Goal: Task Accomplishment & Management: Complete application form

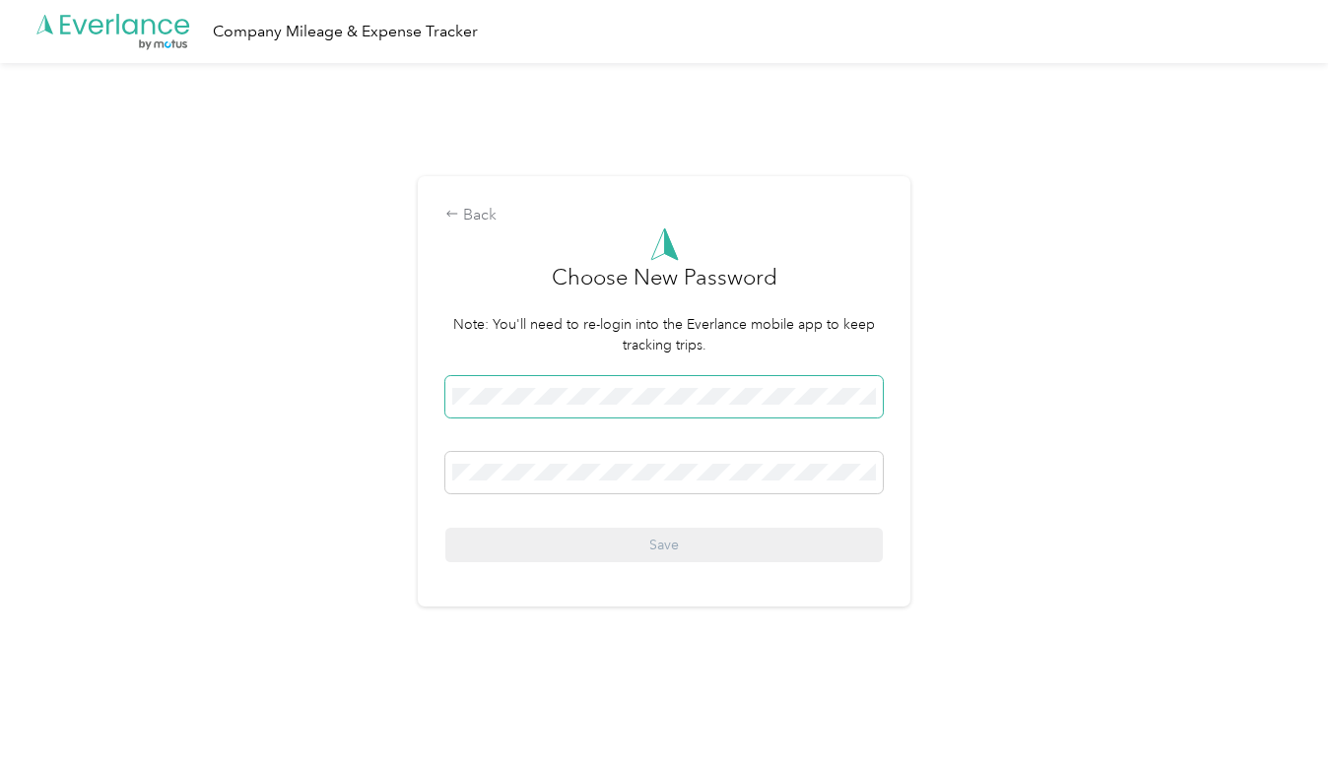
click at [586, 408] on span at bounding box center [663, 396] width 437 height 41
click at [557, 416] on span at bounding box center [663, 396] width 437 height 41
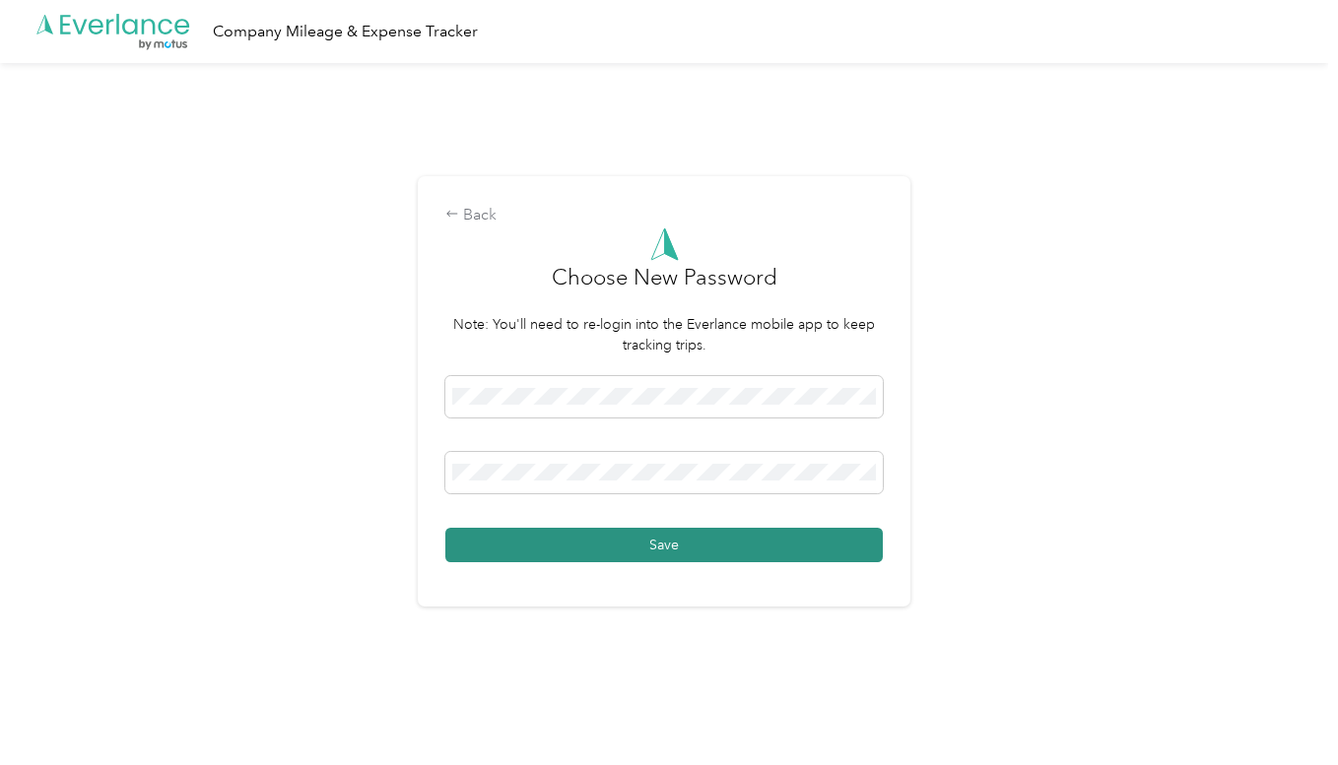
click at [632, 539] on button "Save" at bounding box center [663, 545] width 437 height 34
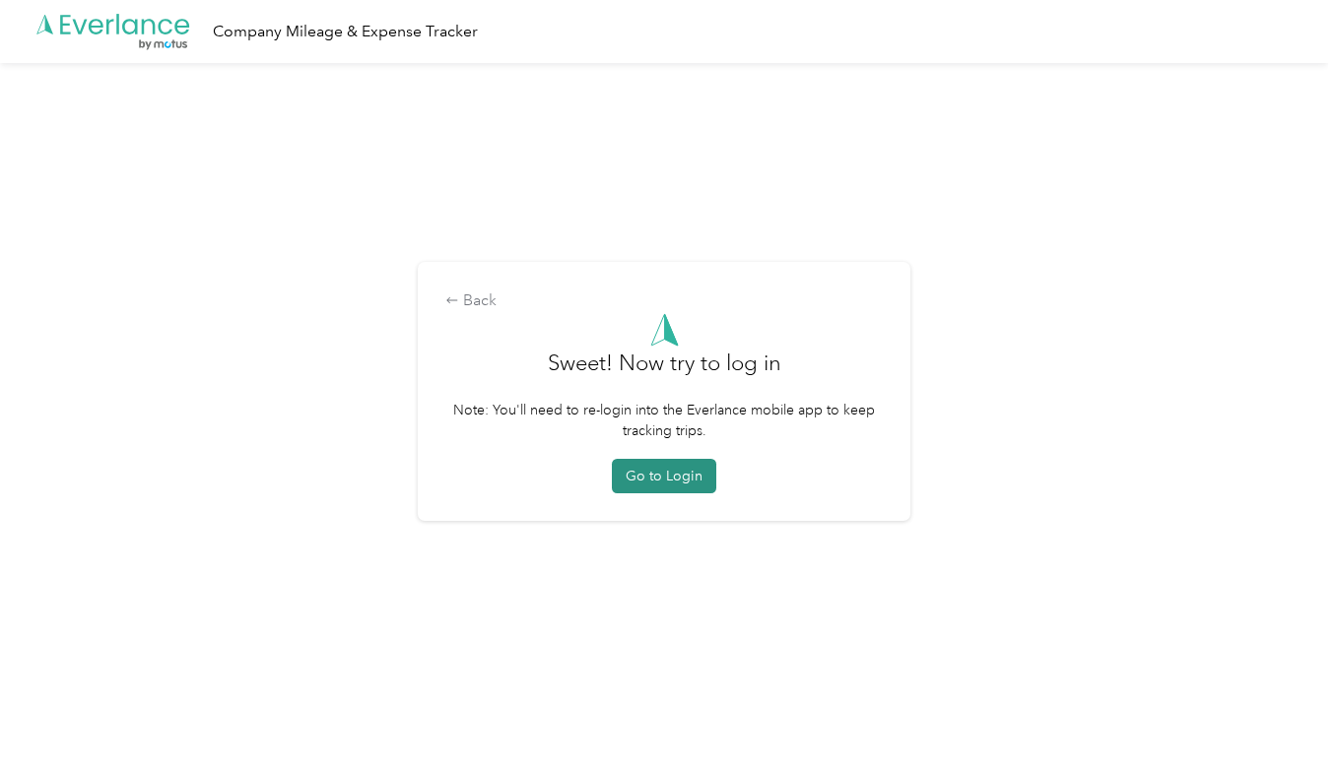
click at [680, 470] on button "Go to Login" at bounding box center [664, 476] width 104 height 34
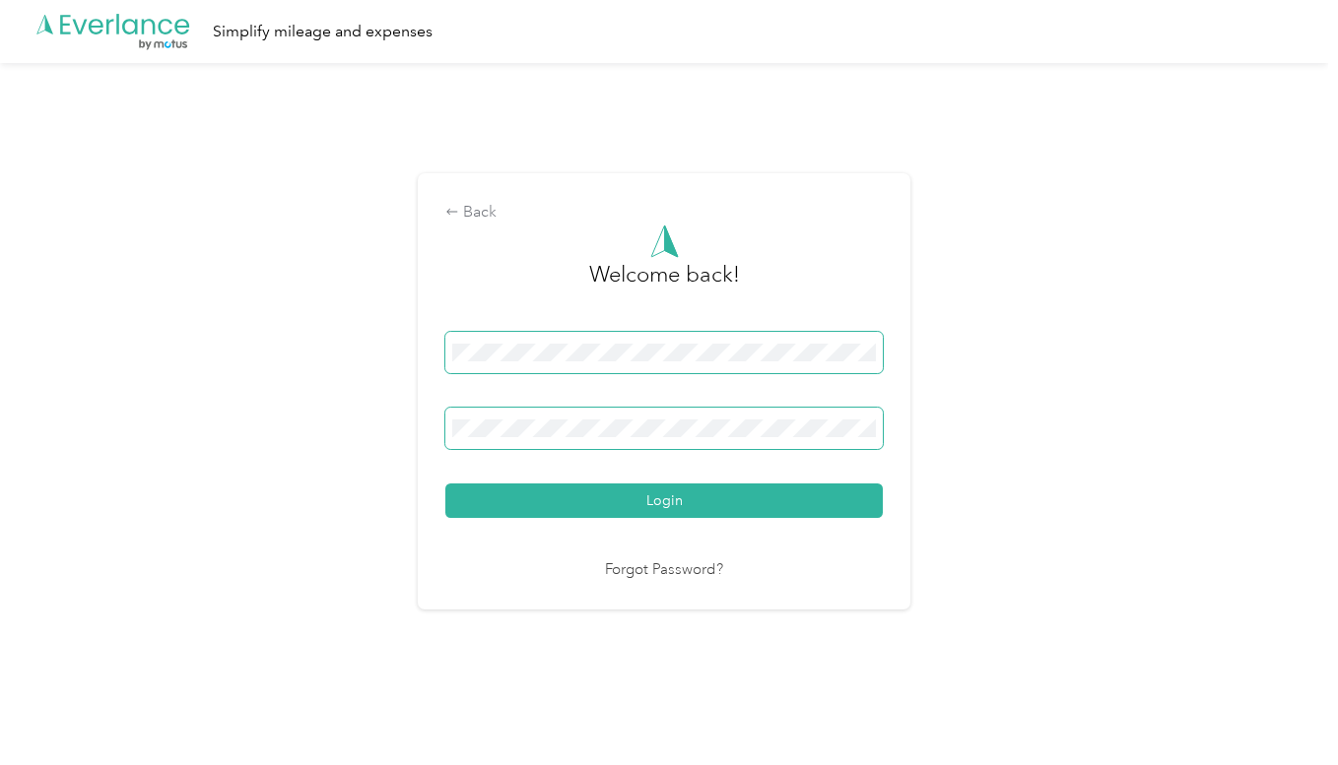
click at [445, 484] on button "Login" at bounding box center [663, 501] width 437 height 34
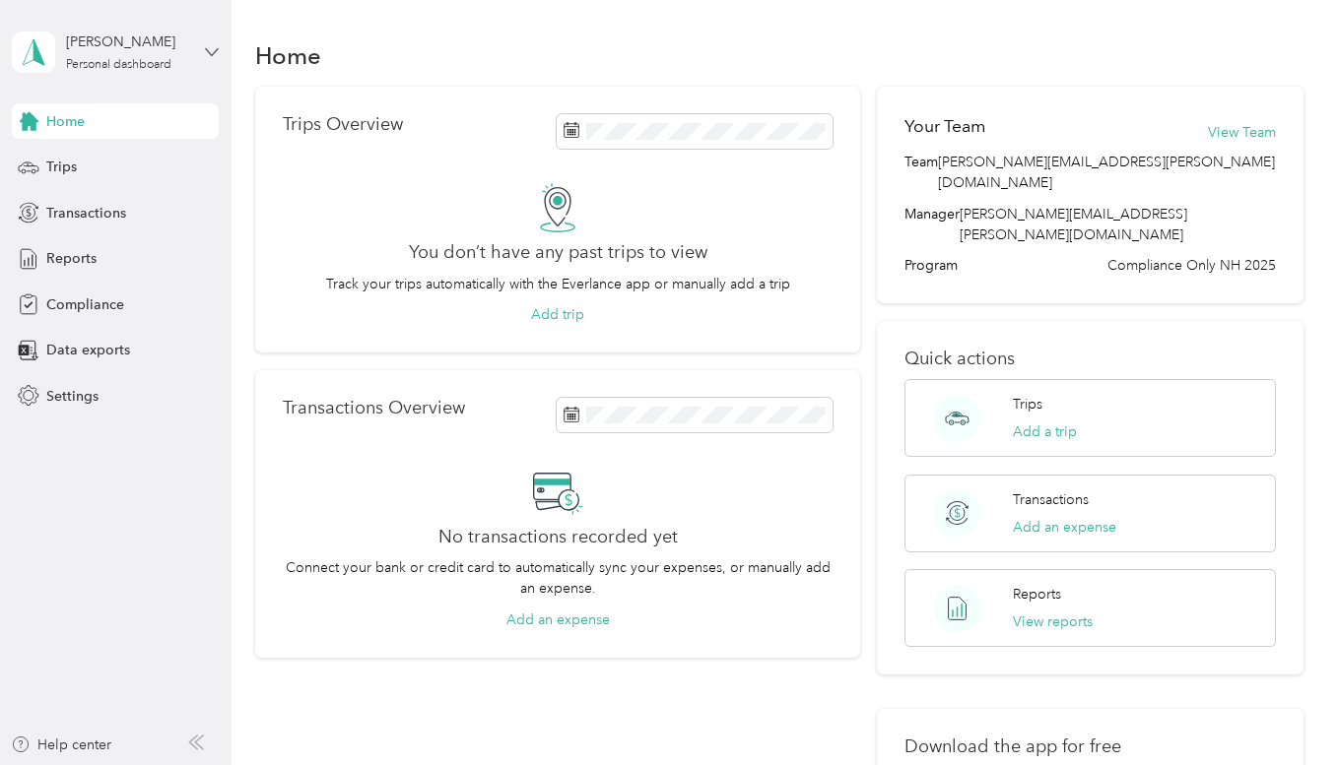
click at [207, 49] on icon at bounding box center [212, 51] width 12 height 7
click at [431, 61] on div "Home" at bounding box center [779, 54] width 1048 height 41
click at [68, 123] on span "Home" at bounding box center [65, 121] width 38 height 21
click at [74, 162] on span "Trips" at bounding box center [61, 167] width 31 height 21
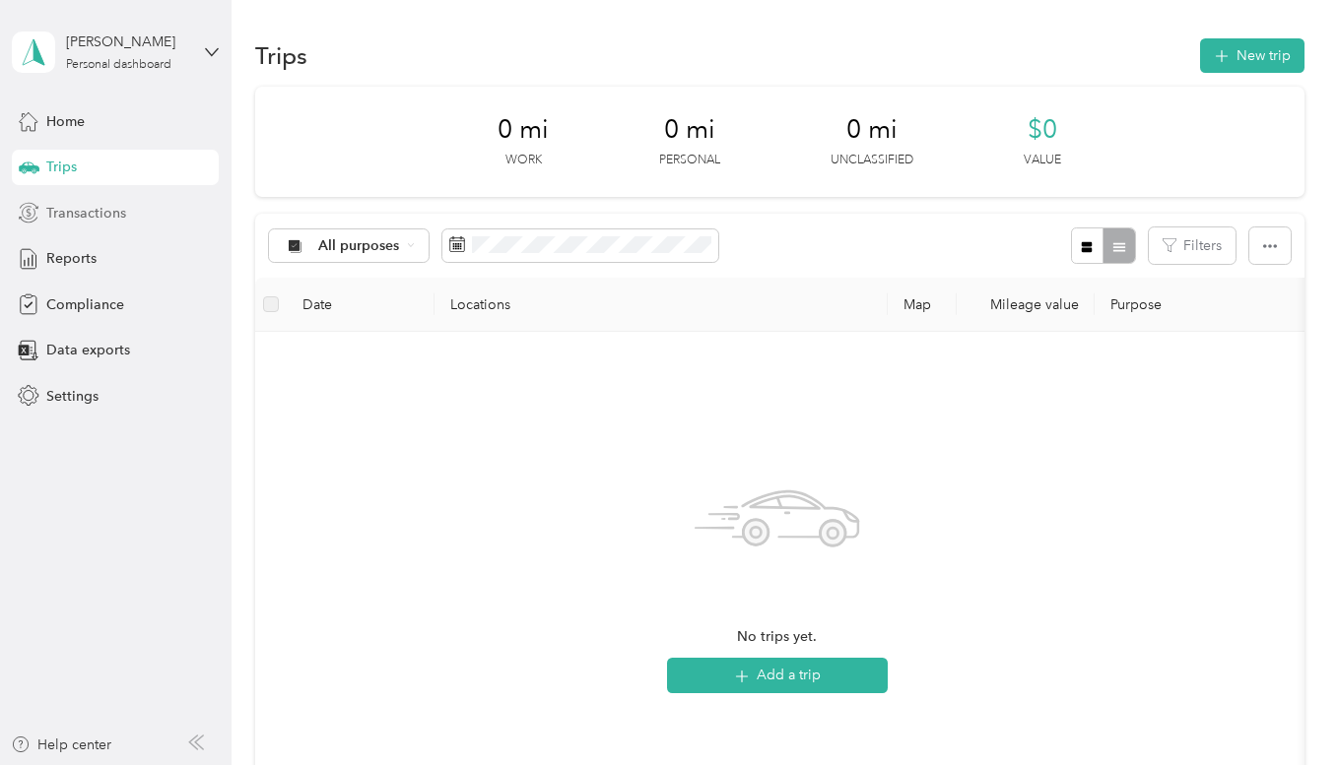
click at [65, 209] on span "Transactions" at bounding box center [86, 213] width 80 height 21
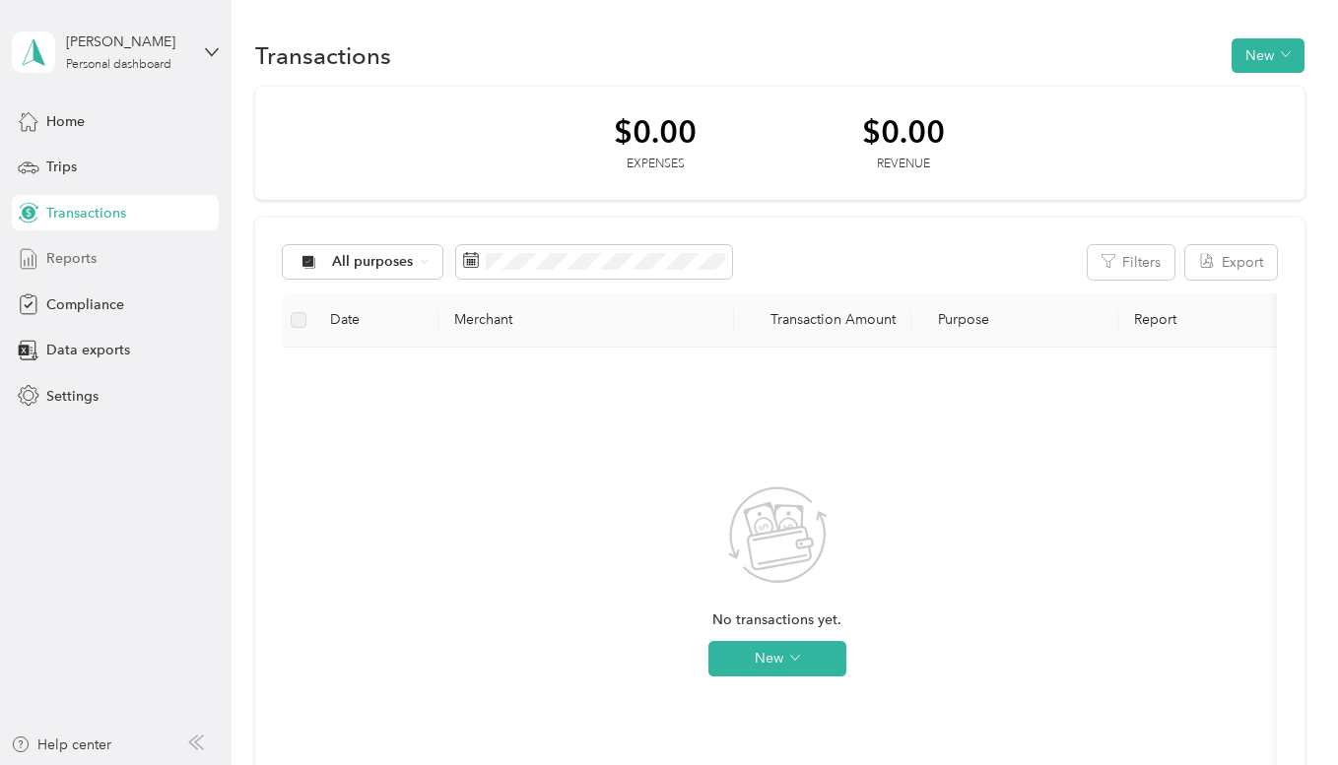
click at [51, 258] on span "Reports" at bounding box center [71, 258] width 50 height 21
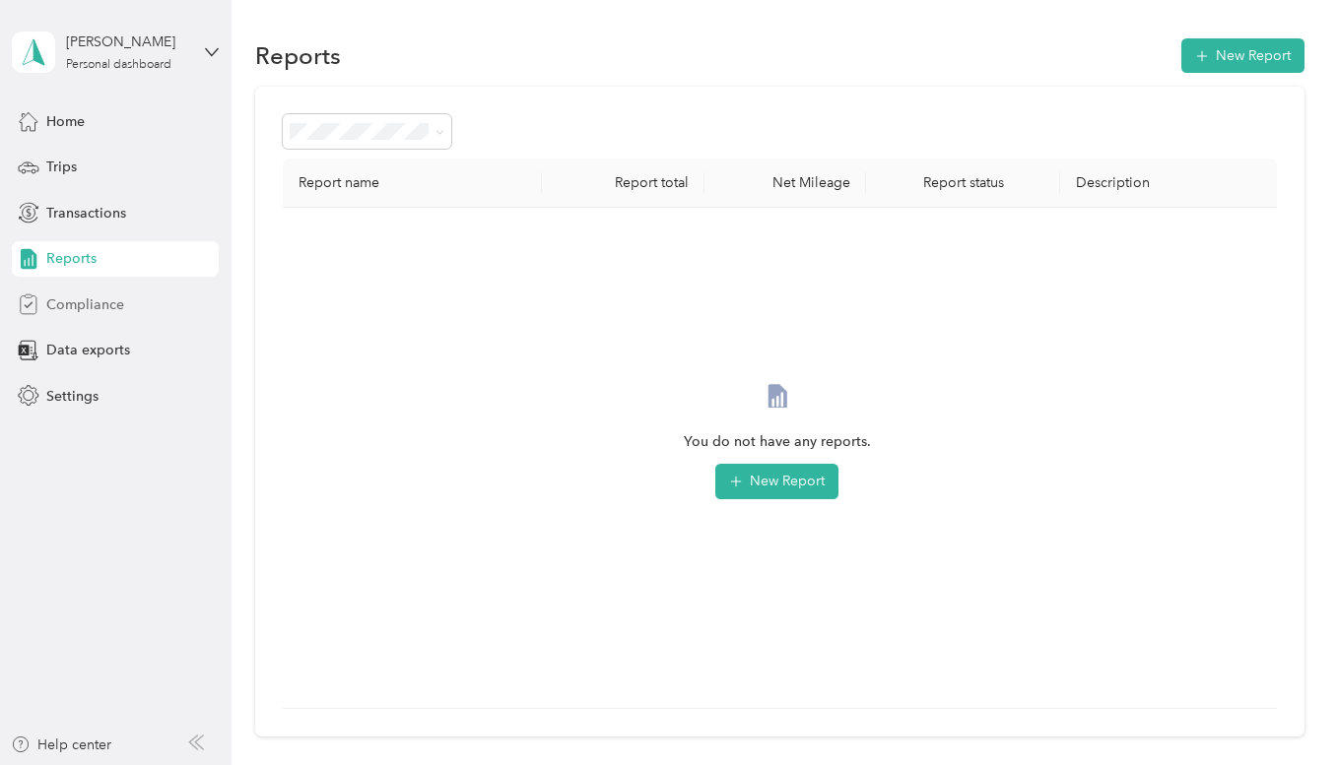
click at [38, 306] on icon at bounding box center [29, 305] width 22 height 22
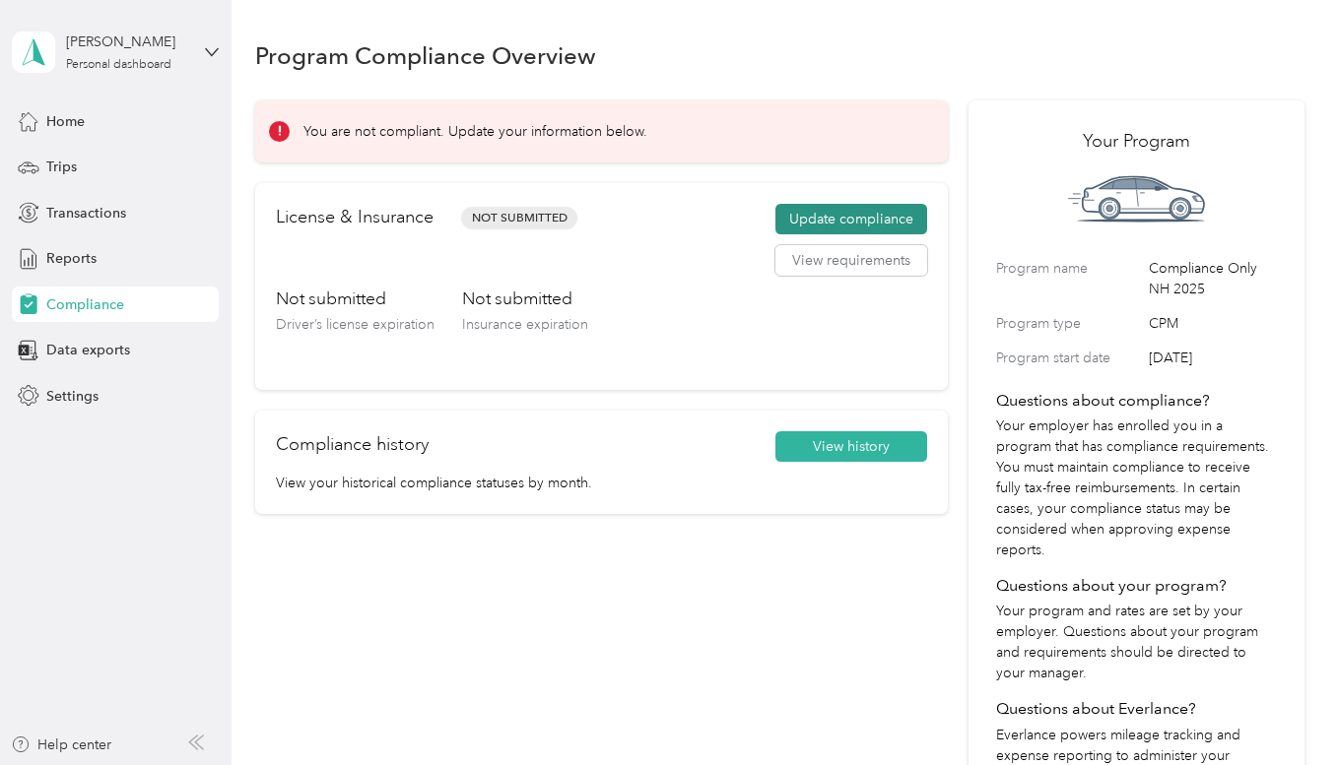
click at [827, 223] on button "Update compliance" at bounding box center [851, 220] width 152 height 32
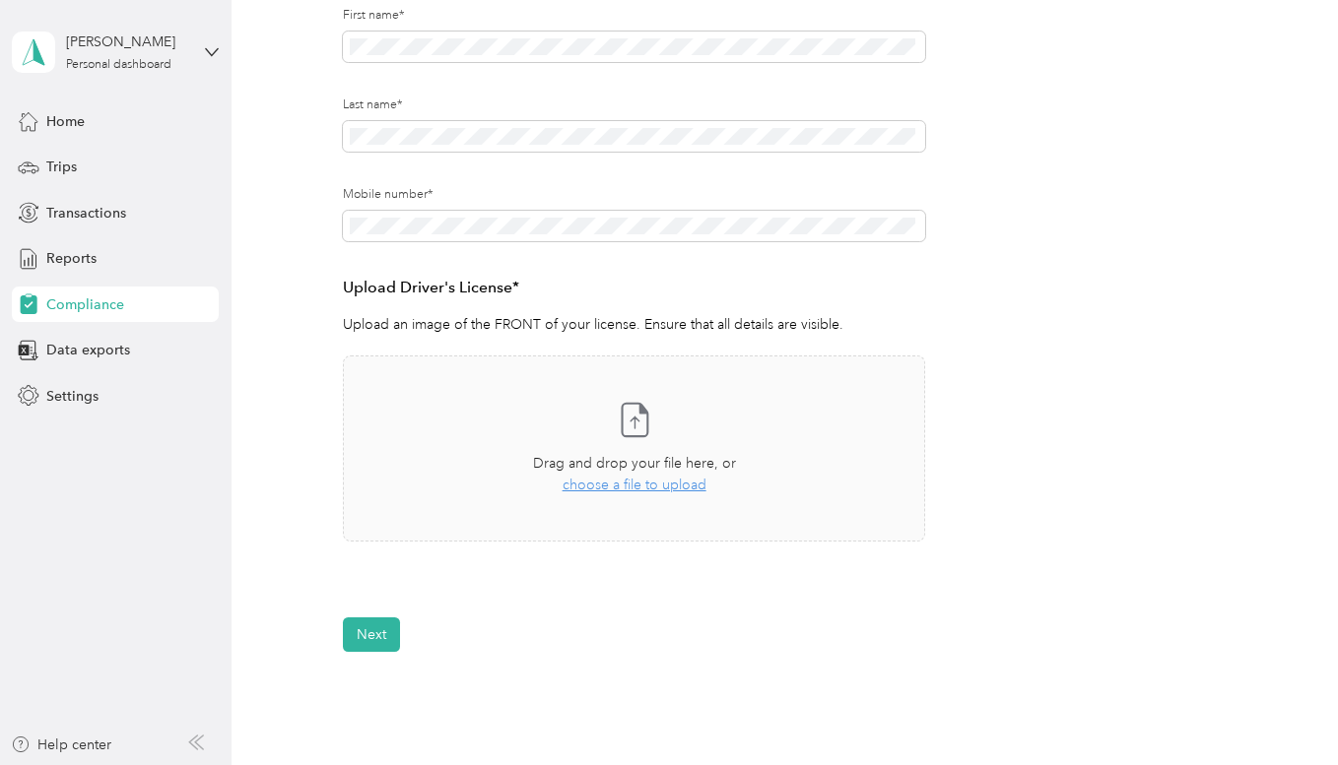
scroll to position [335, 0]
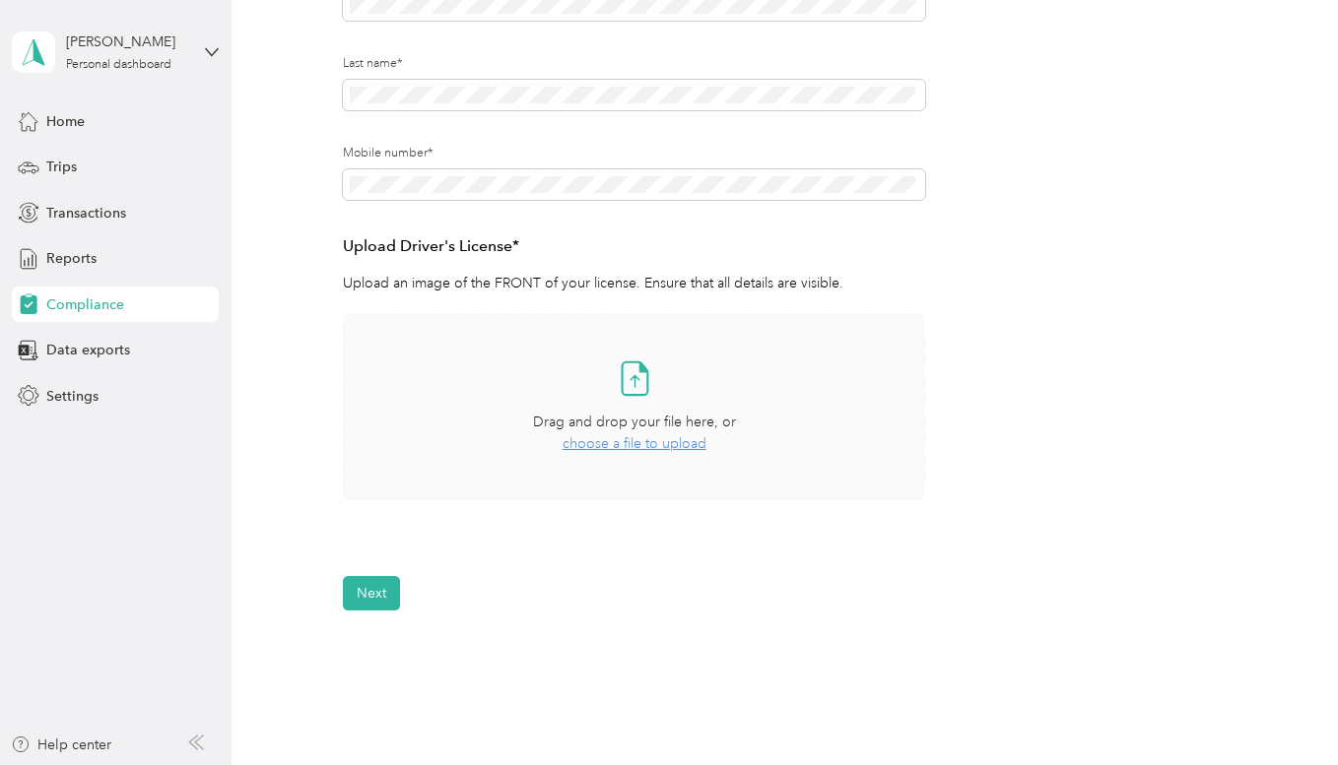
click at [626, 448] on span "choose a file to upload" at bounding box center [634, 443] width 144 height 17
click at [380, 658] on button "Next" at bounding box center [371, 651] width 57 height 34
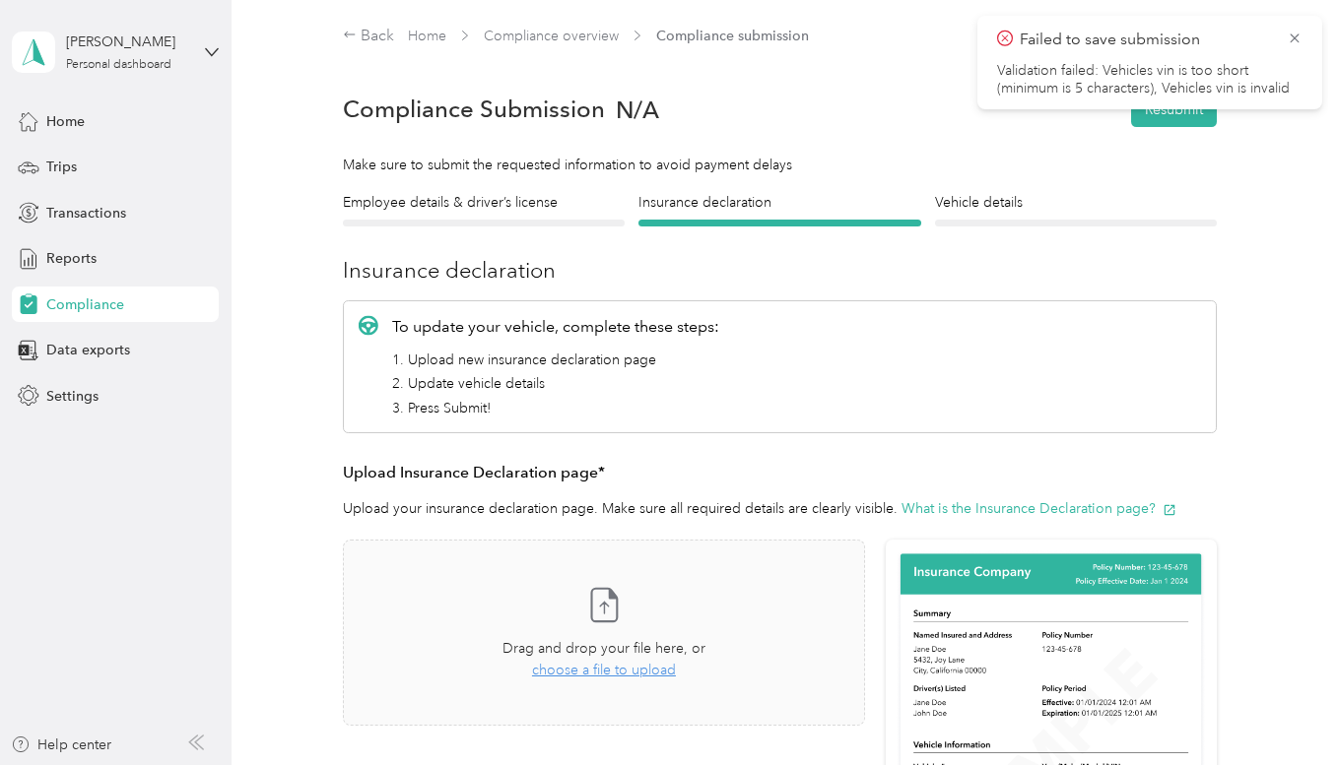
click at [417, 213] on div "Employee details & driver’s license License" at bounding box center [484, 209] width 282 height 34
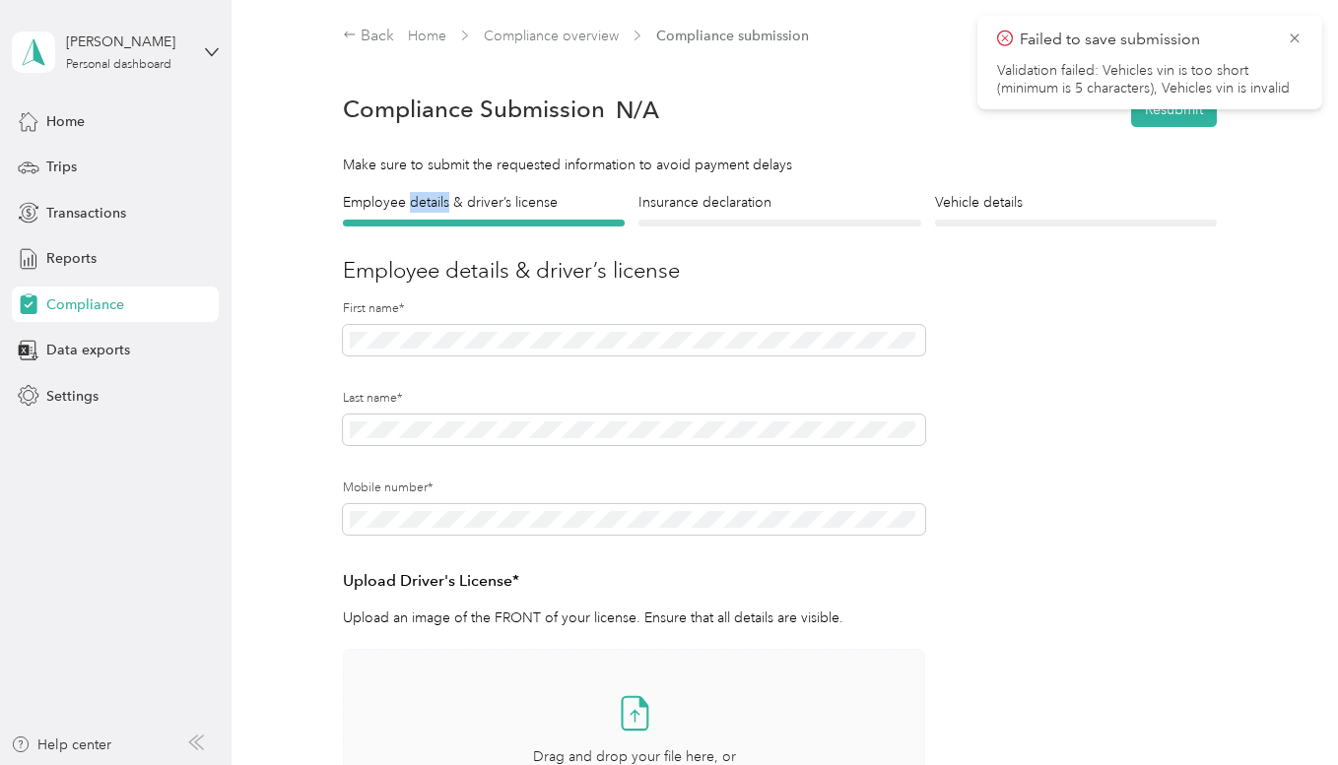
click at [417, 213] on div "Employee details & driver’s license License" at bounding box center [484, 209] width 282 height 34
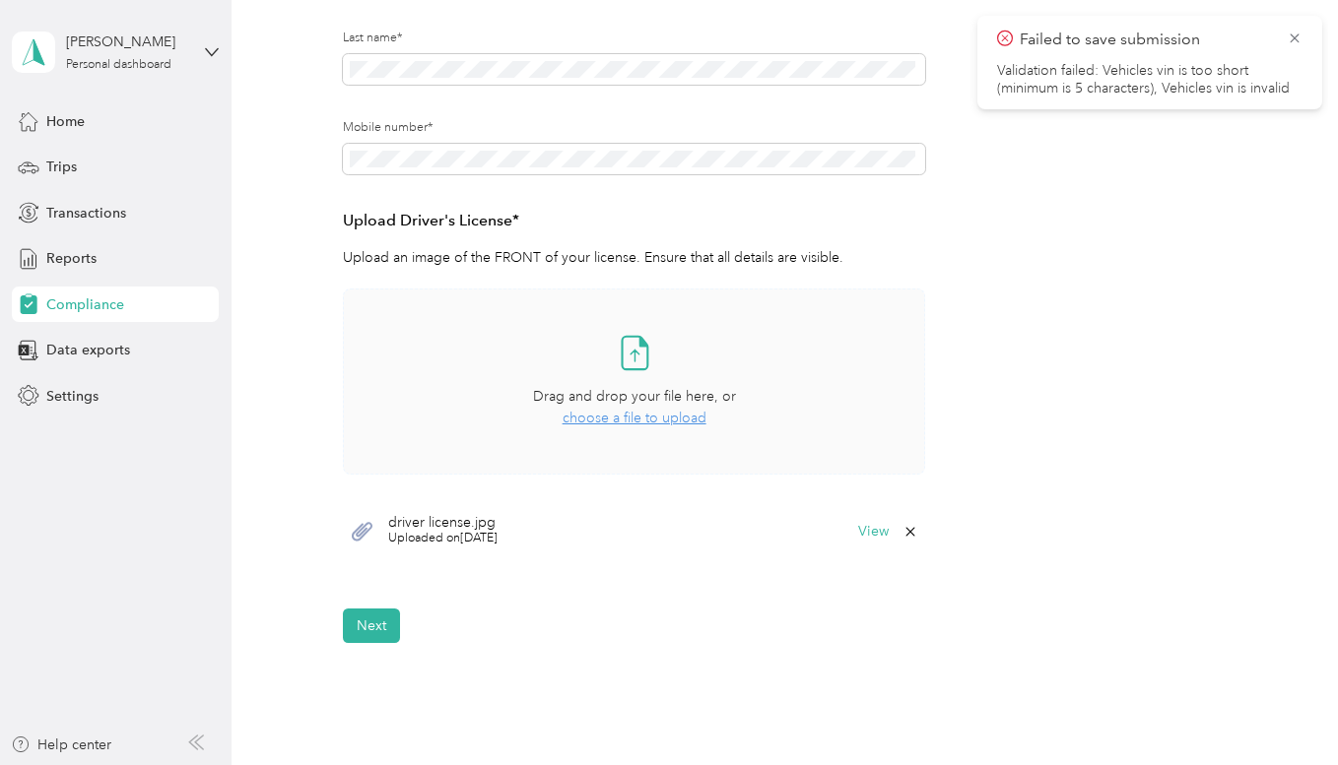
scroll to position [364, 0]
click at [375, 628] on button "Next" at bounding box center [371, 623] width 57 height 34
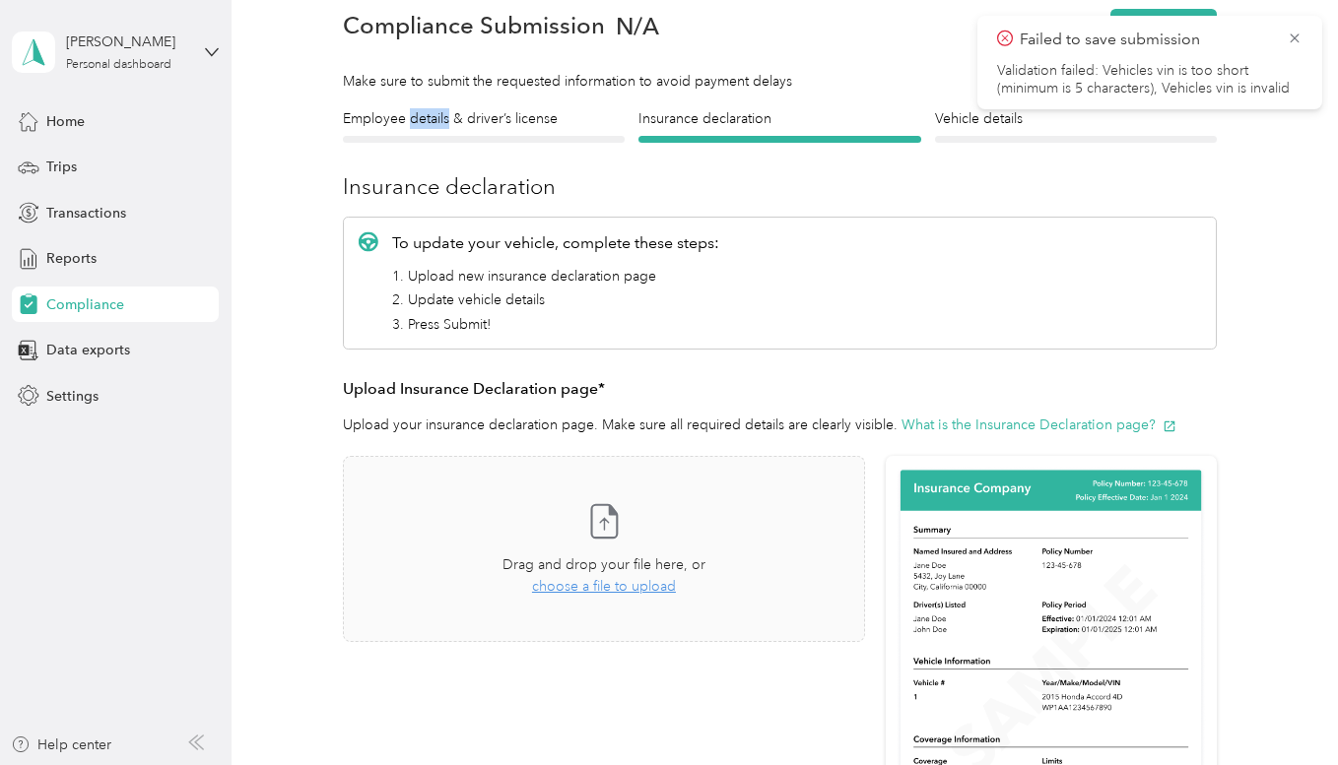
scroll to position [24, 0]
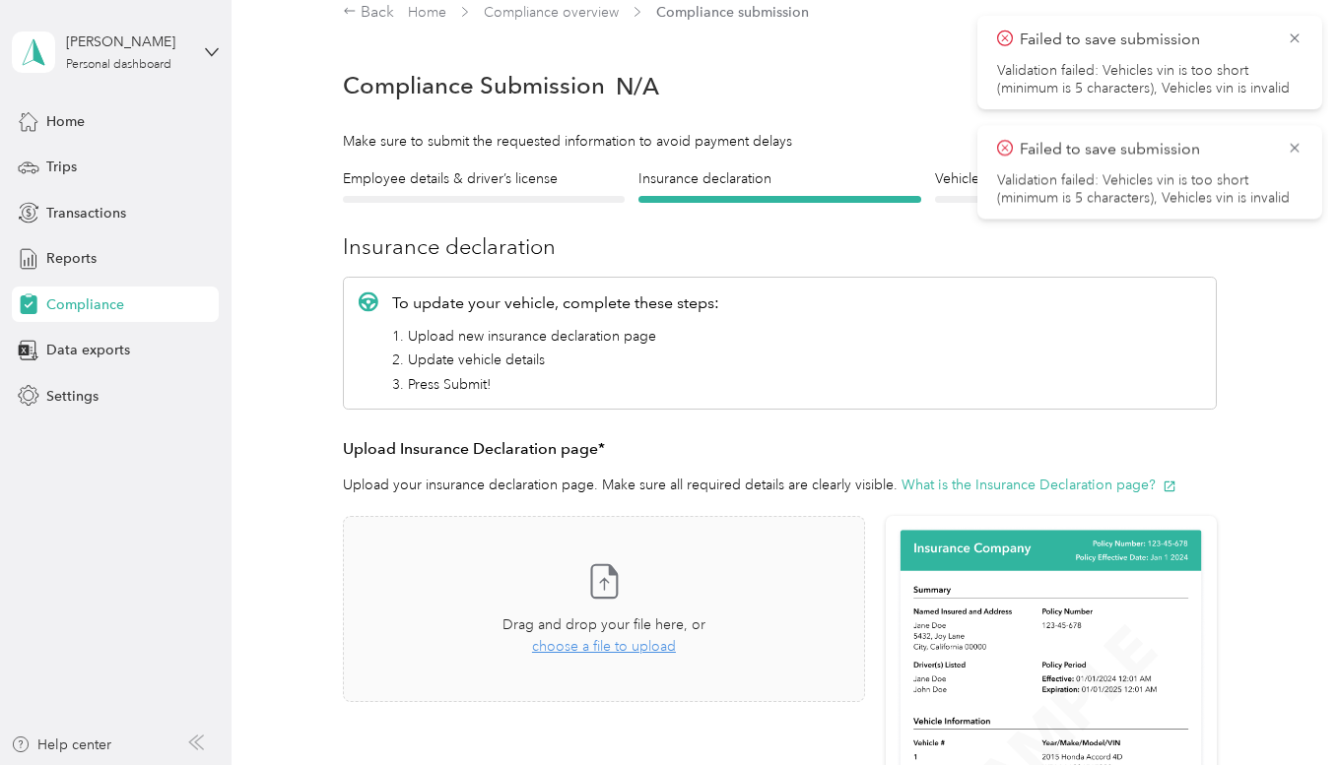
click at [749, 383] on div "To update your vehicle, complete these steps: 1. Upload new insurance declarati…" at bounding box center [780, 343] width 874 height 132
click at [596, 650] on span "choose a file to upload" at bounding box center [604, 646] width 144 height 17
click at [596, 645] on span "choose a file to upload" at bounding box center [604, 646] width 144 height 17
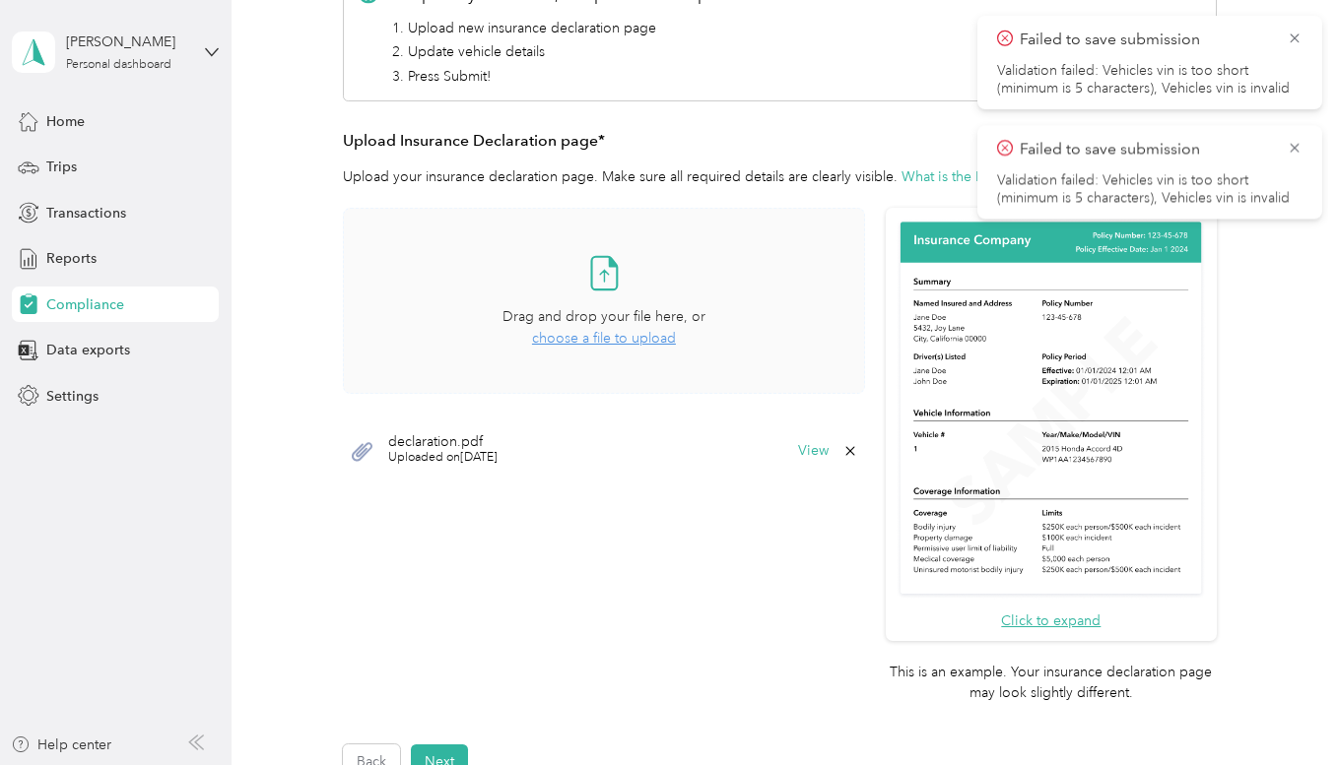
scroll to position [632, 0]
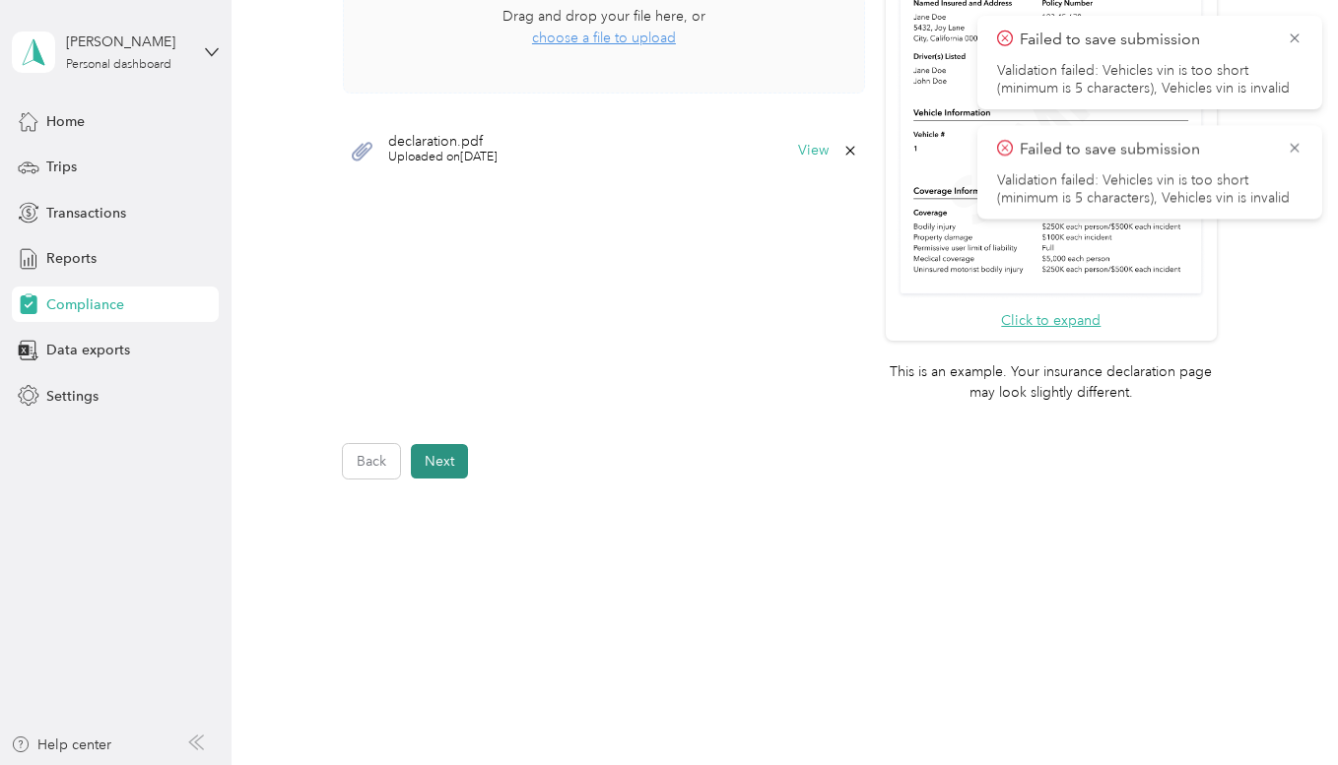
click at [445, 472] on button "Next" at bounding box center [439, 461] width 57 height 34
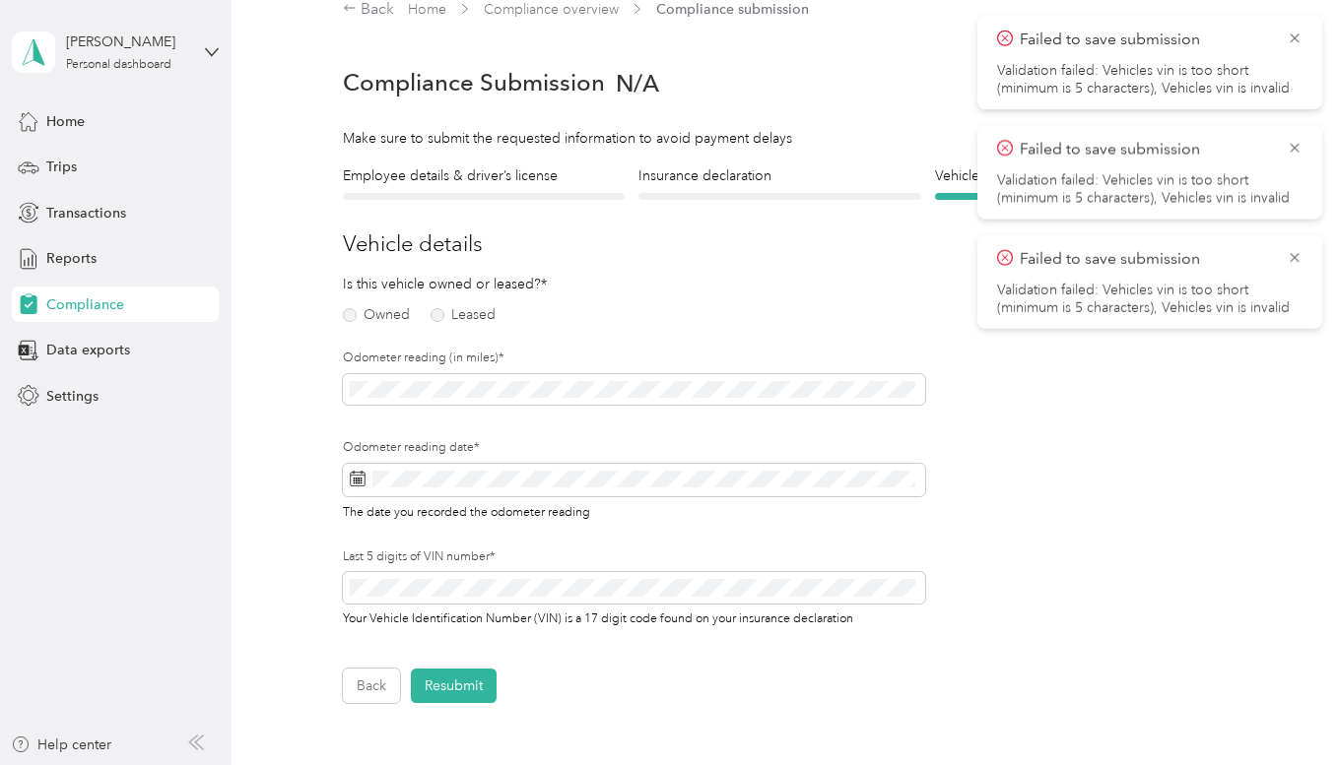
scroll to position [24, 0]
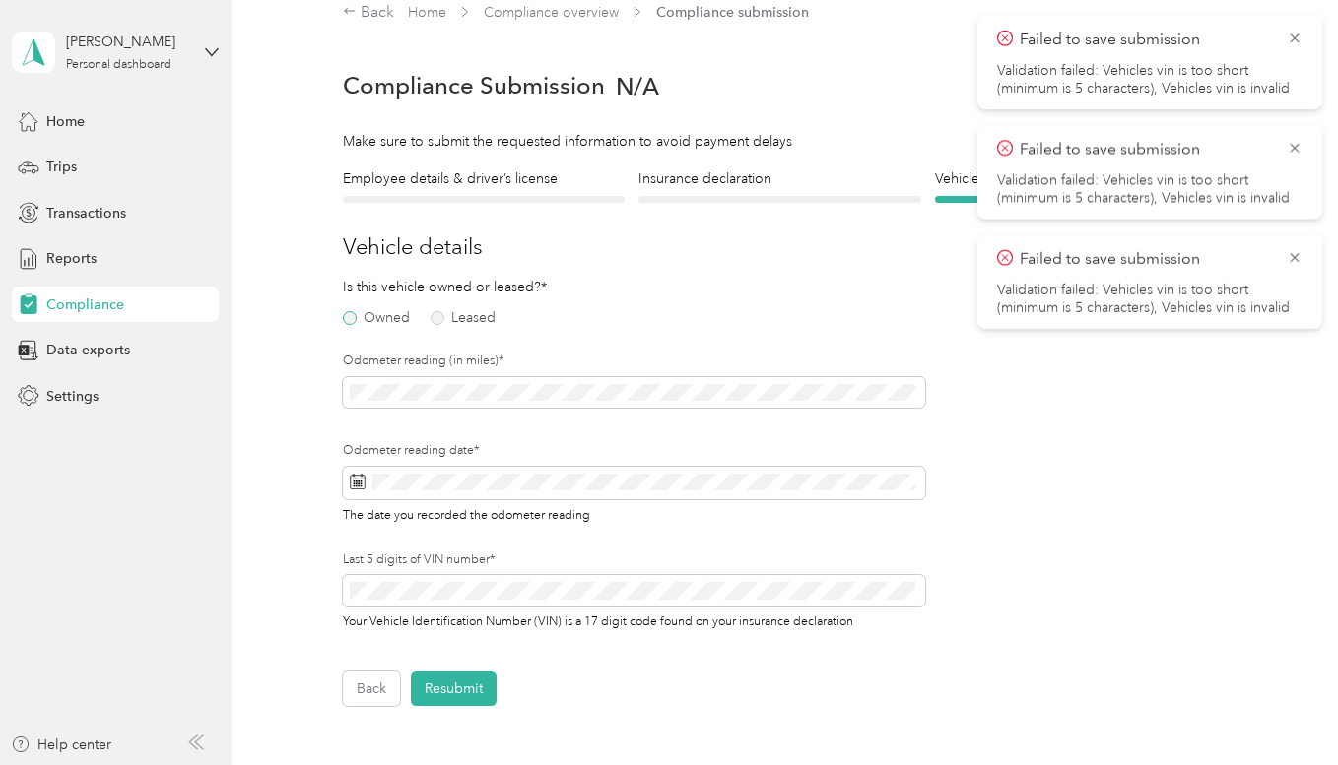
click at [351, 314] on label "Owned" at bounding box center [376, 318] width 67 height 14
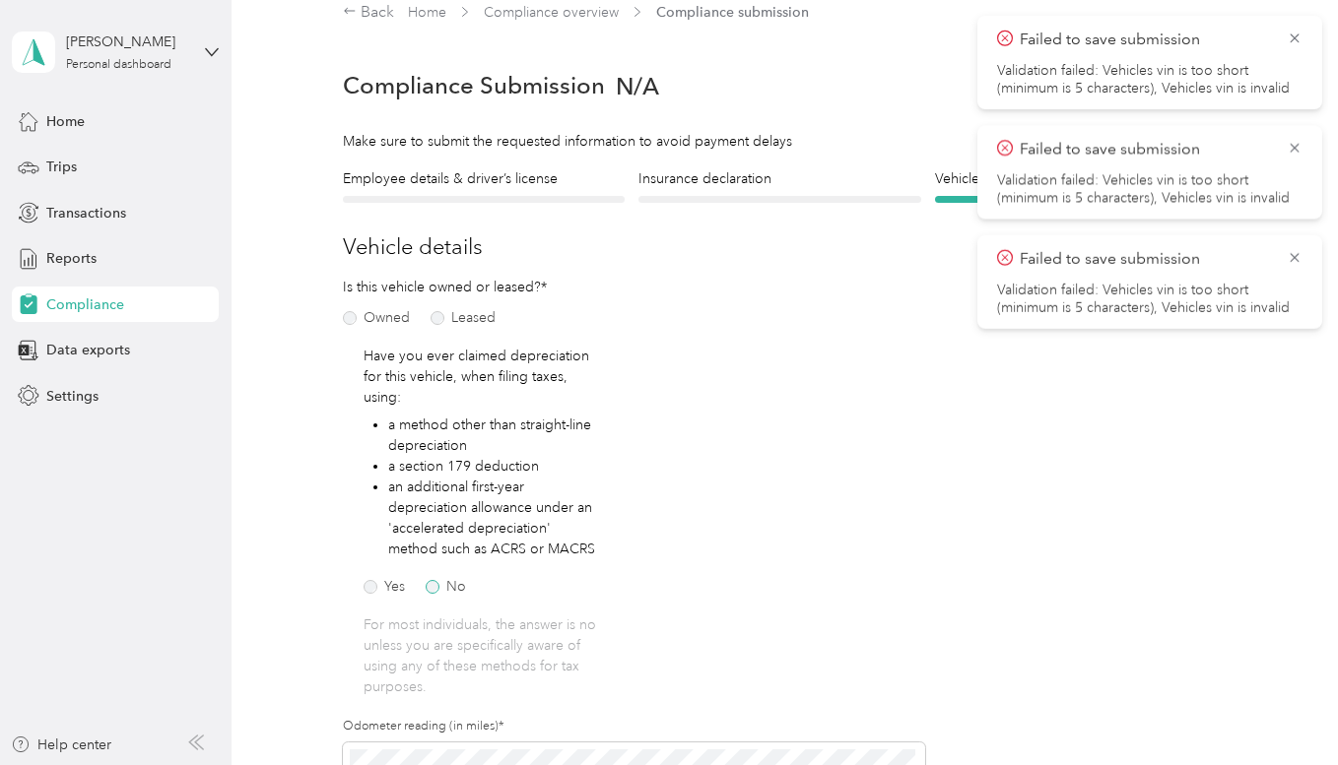
click at [432, 588] on label "No" at bounding box center [446, 587] width 40 height 14
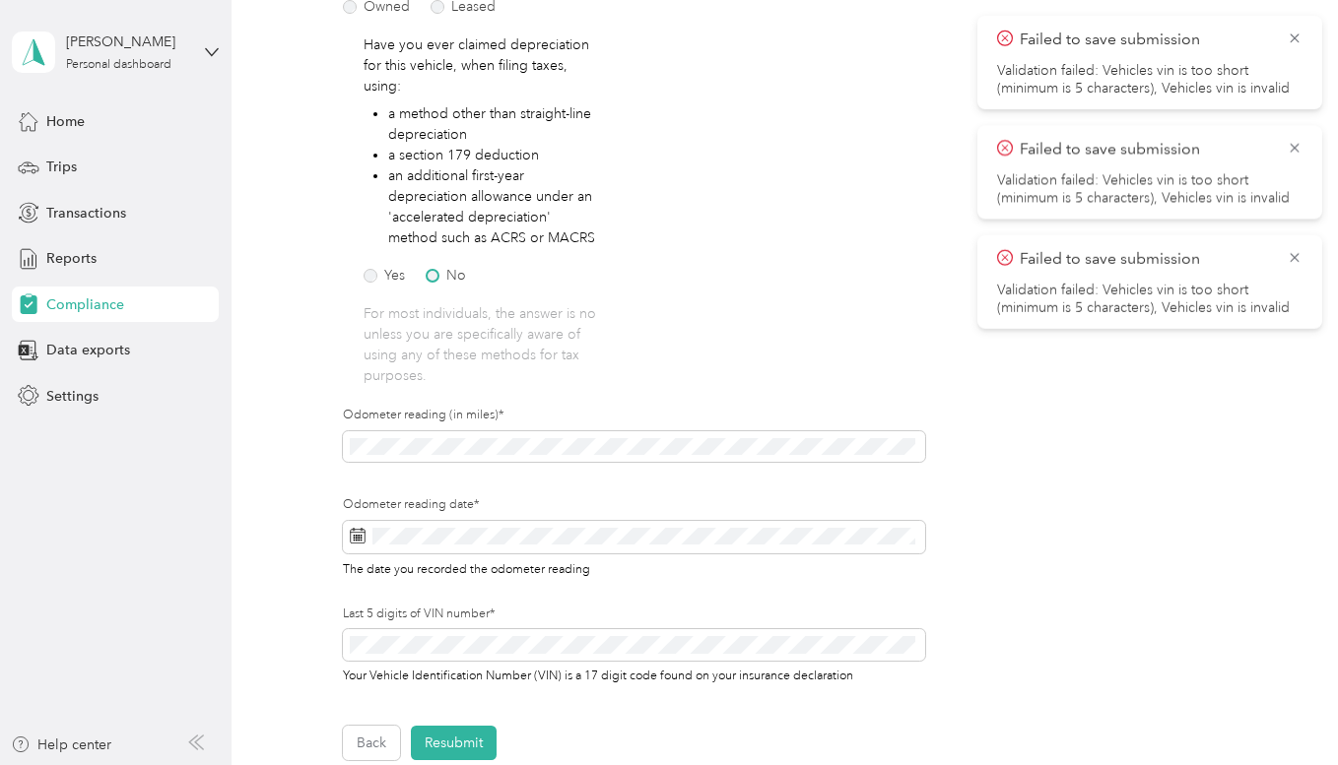
scroll to position [354, 0]
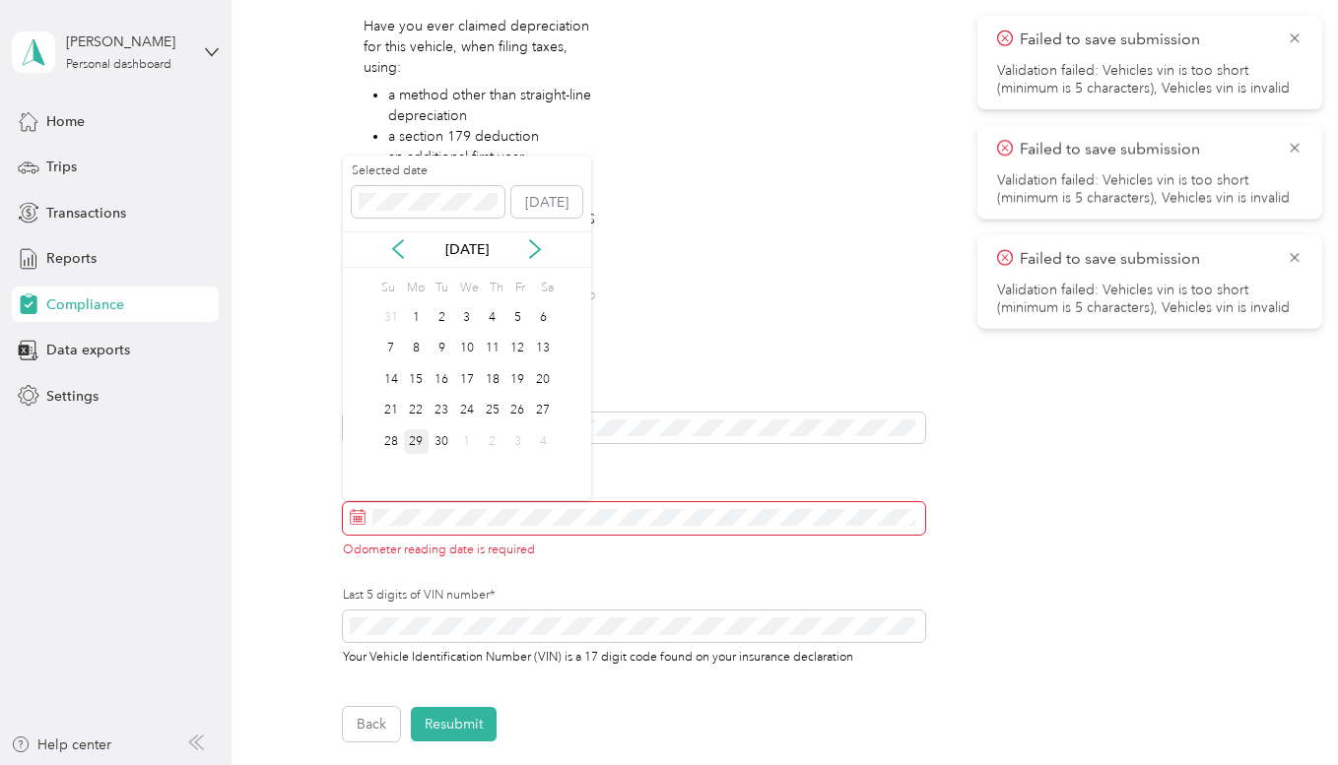
click at [414, 437] on div "29" at bounding box center [417, 442] width 26 height 25
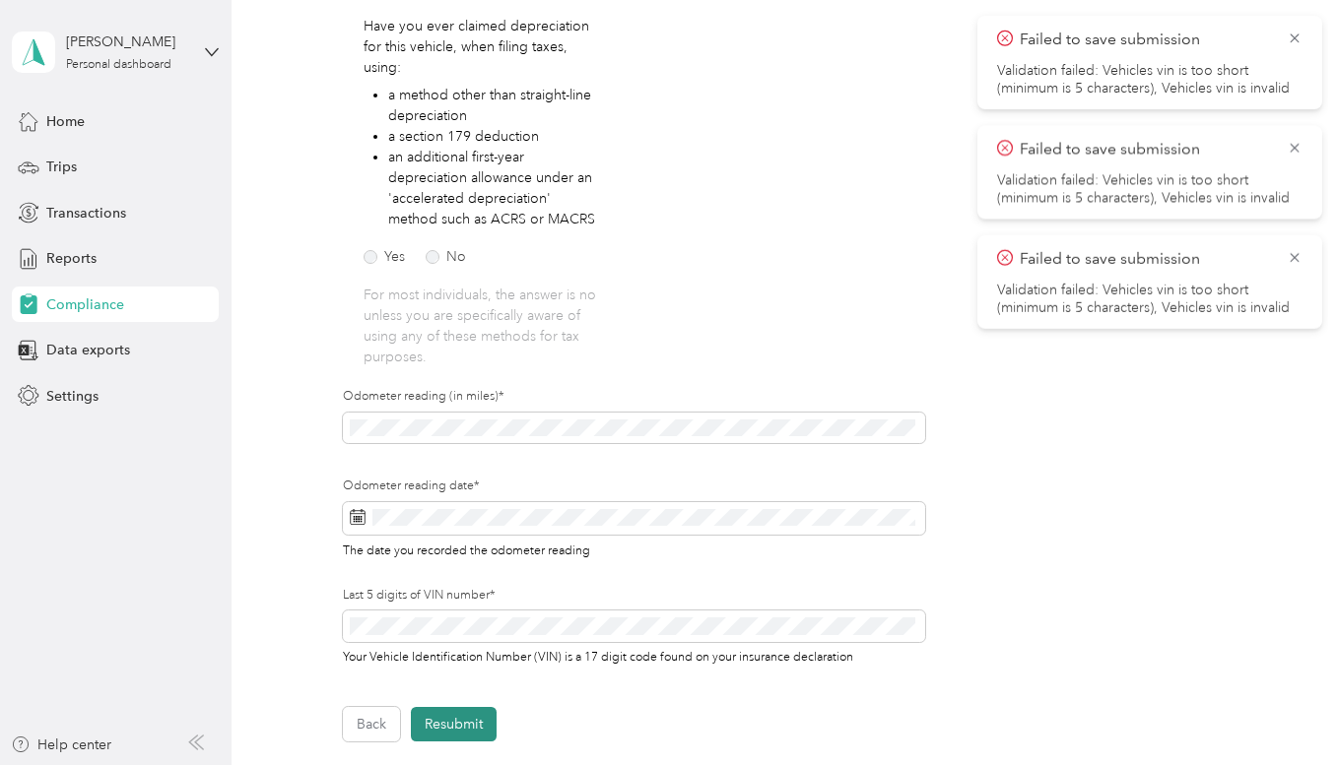
click at [464, 731] on button "Resubmit" at bounding box center [454, 724] width 86 height 34
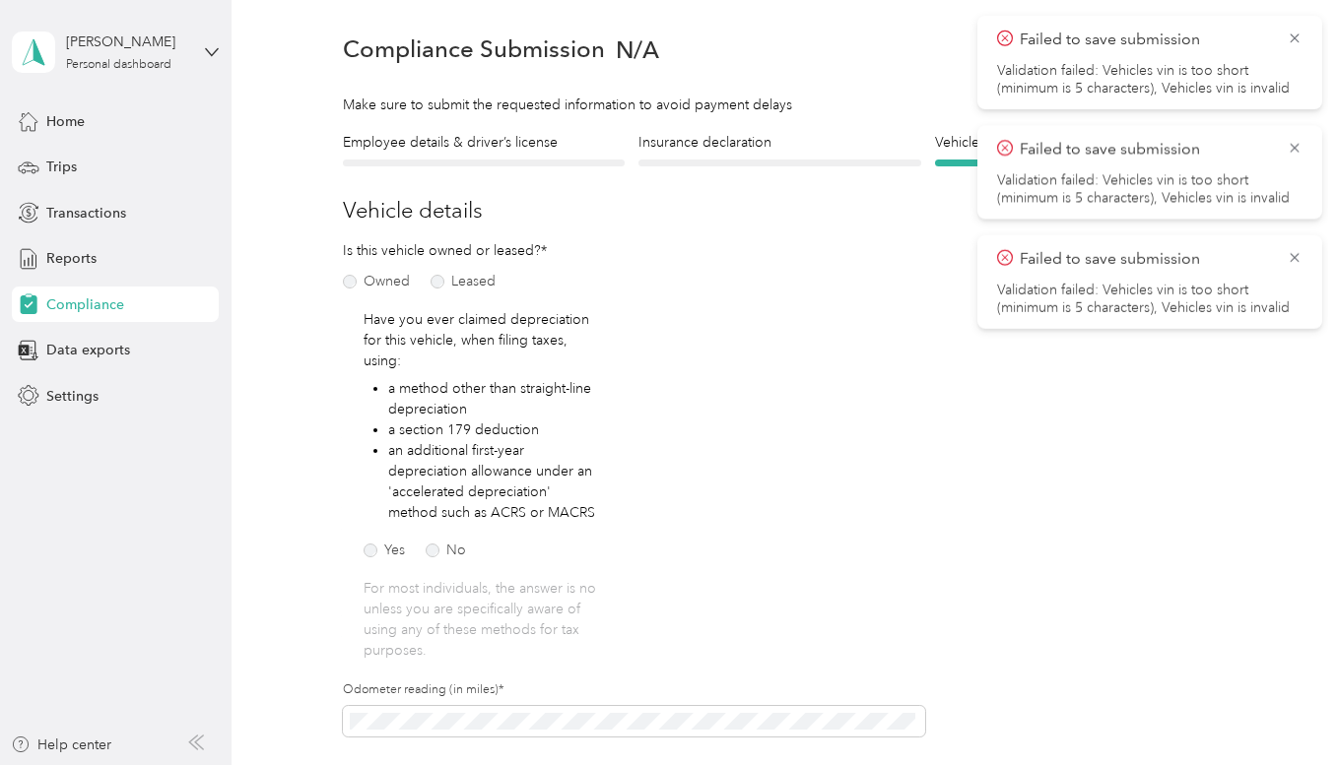
scroll to position [24, 0]
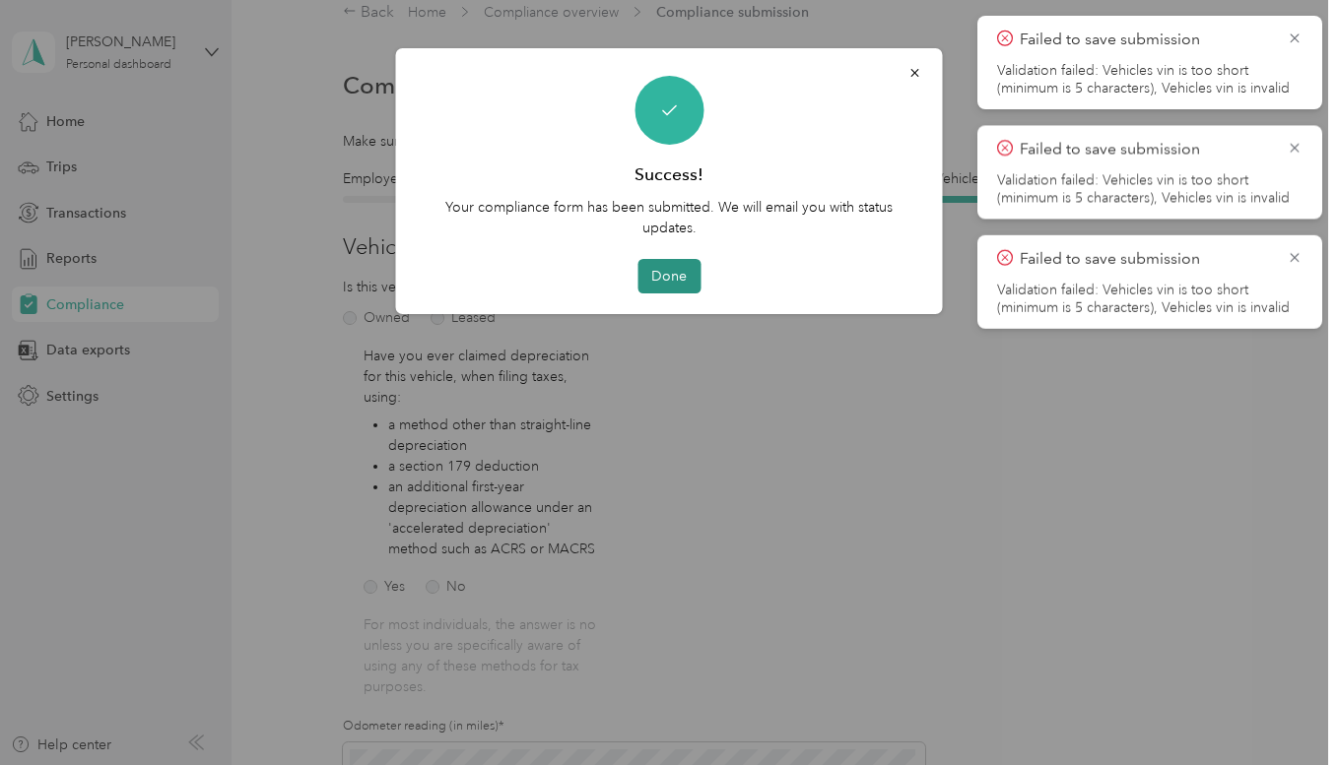
click at [677, 282] on button "Done" at bounding box center [668, 276] width 63 height 34
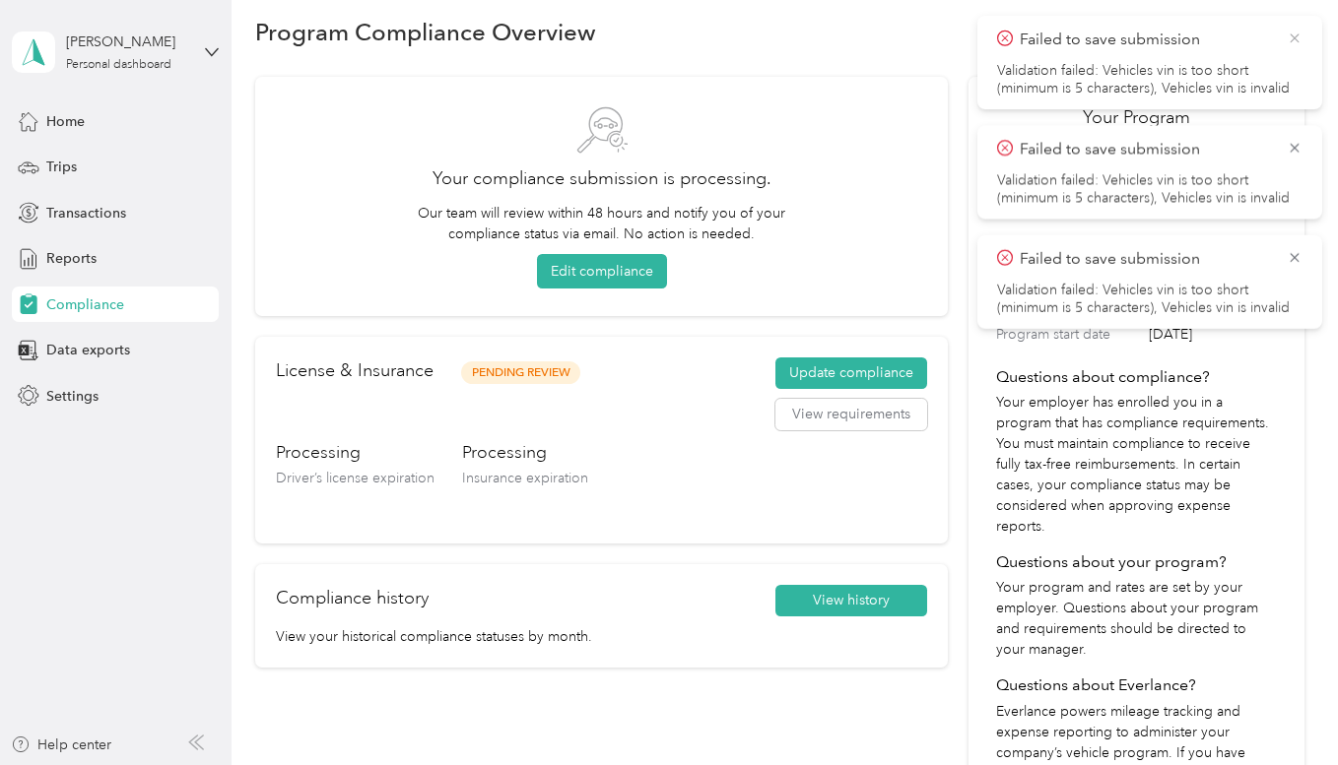
click at [1296, 41] on icon at bounding box center [1295, 39] width 16 height 18
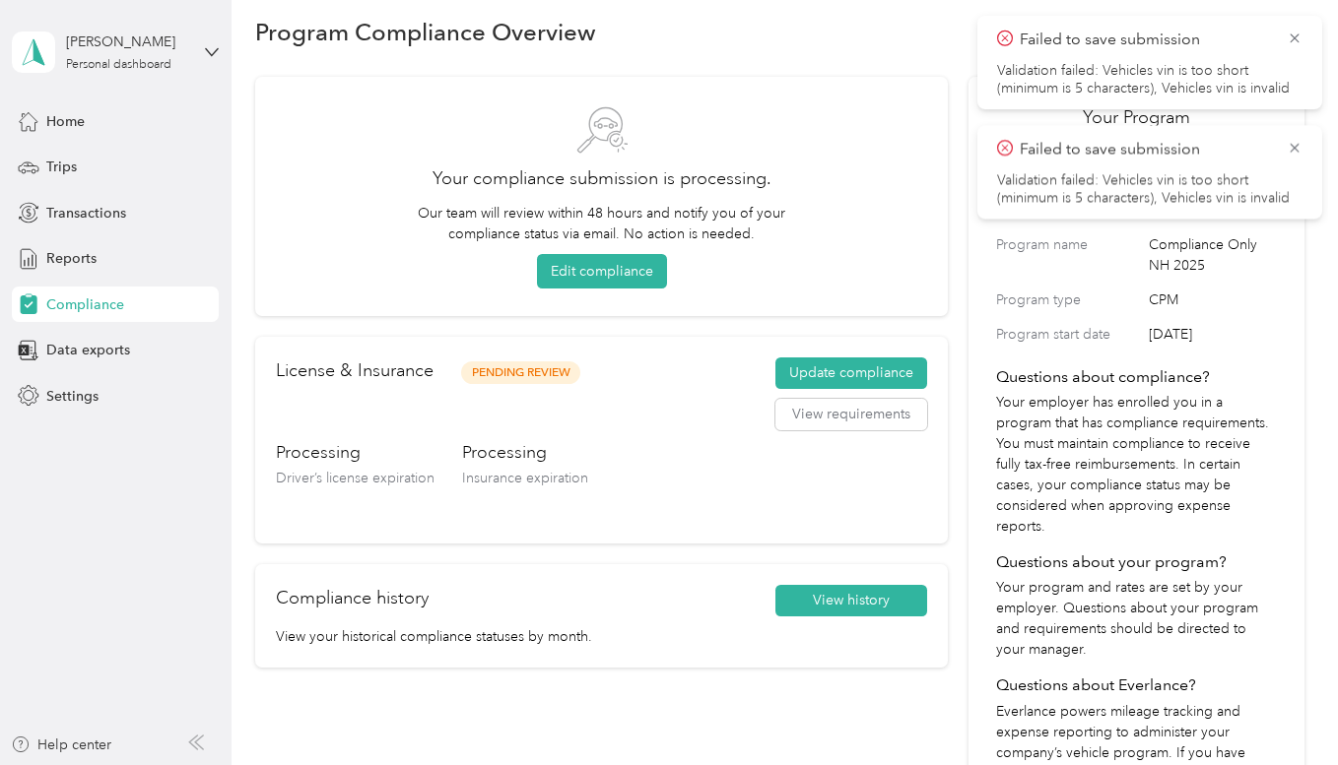
click at [1296, 41] on icon at bounding box center [1295, 39] width 16 height 18
click at [1294, 36] on icon at bounding box center [1295, 39] width 16 height 18
